Goal: Navigation & Orientation: Understand site structure

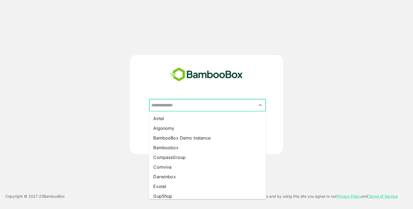
click at [174, 108] on input "text" at bounding box center [207, 105] width 115 height 10
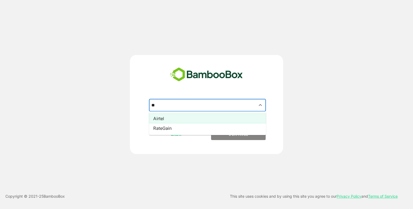
click at [172, 117] on li "Airtel" at bounding box center [207, 118] width 117 height 10
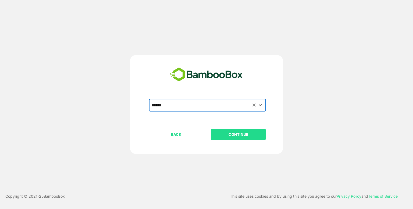
type input "******"
click at [221, 130] on button "CONTINUE" at bounding box center [238, 134] width 55 height 11
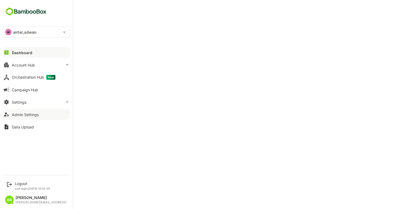
click at [34, 112] on div "Admin Settings" at bounding box center [25, 114] width 27 height 5
click at [32, 51] on button "Dashboard" at bounding box center [36, 52] width 67 height 11
click at [44, 67] on button "Account Hub" at bounding box center [36, 64] width 67 height 11
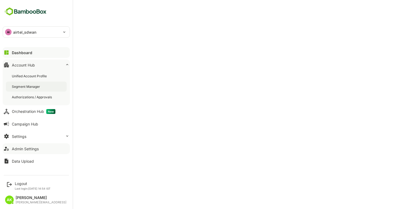
click at [27, 84] on div "Segment Manager" at bounding box center [26, 86] width 29 height 5
click at [45, 140] on button "Settings" at bounding box center [36, 136] width 67 height 11
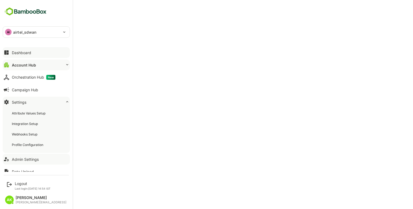
click at [30, 55] on button "Dashboard" at bounding box center [36, 52] width 67 height 11
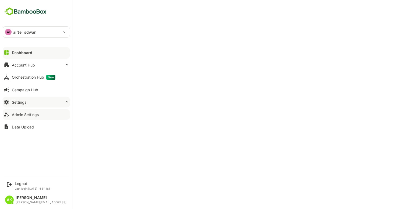
click at [63, 106] on button "Settings" at bounding box center [36, 102] width 67 height 11
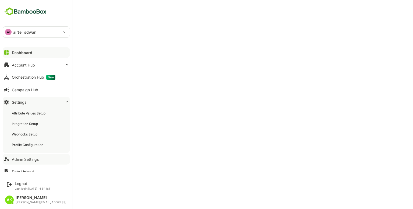
click at [63, 106] on div "Attribute Values Setup Integration Setup Webhooks Setup Profile Configuration" at bounding box center [36, 129] width 67 height 48
click at [64, 101] on button "Settings" at bounding box center [36, 102] width 67 height 11
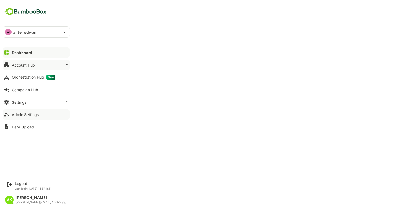
click at [63, 69] on button "Account Hub" at bounding box center [36, 64] width 67 height 11
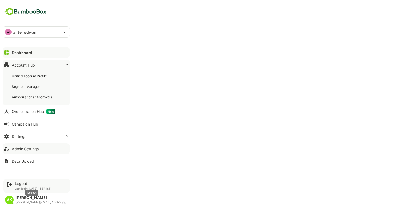
click at [28, 184] on div "Logout" at bounding box center [33, 183] width 36 height 5
